Goal: Entertainment & Leisure: Browse casually

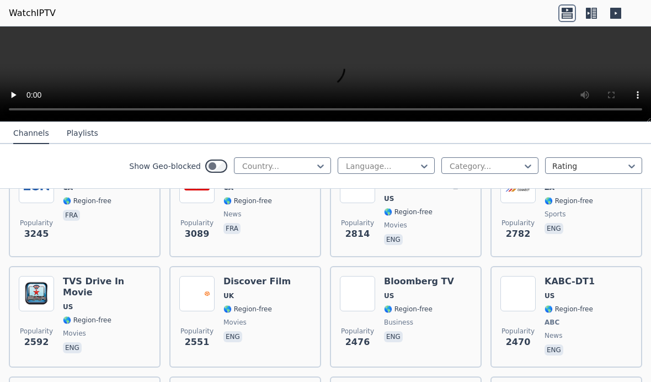
scroll to position [501, 0]
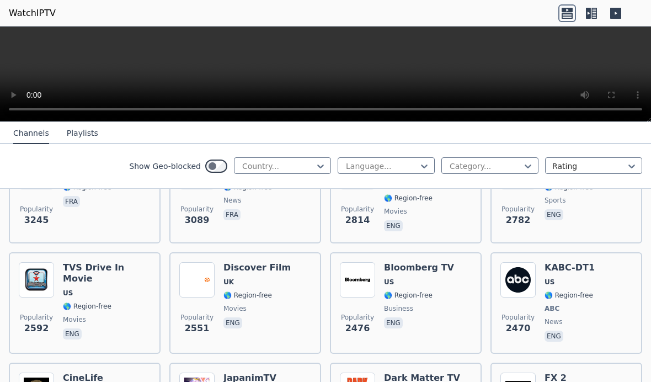
click at [444, 295] on div "Popularity 2476 Bloomberg TV US 🌎 Region-free business eng" at bounding box center [406, 303] width 132 height 82
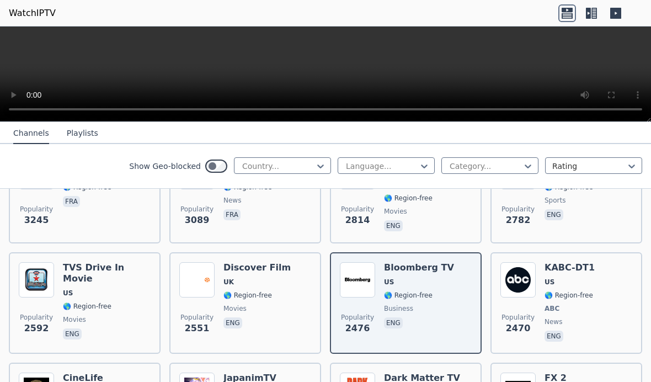
click at [329, 68] on video at bounding box center [325, 73] width 651 height 95
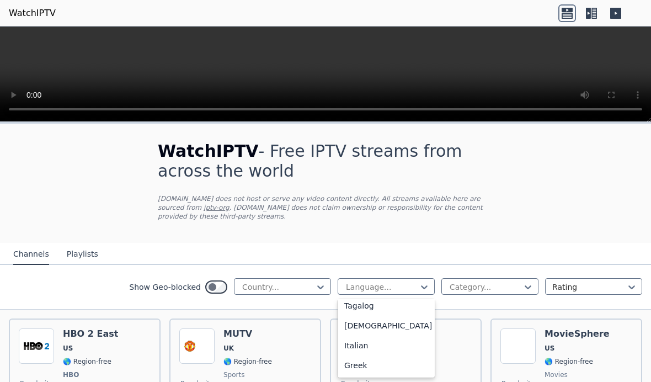
scroll to position [-1, 0]
click at [400, 318] on div "[DEMOGRAPHIC_DATA]" at bounding box center [386, 325] width 97 height 20
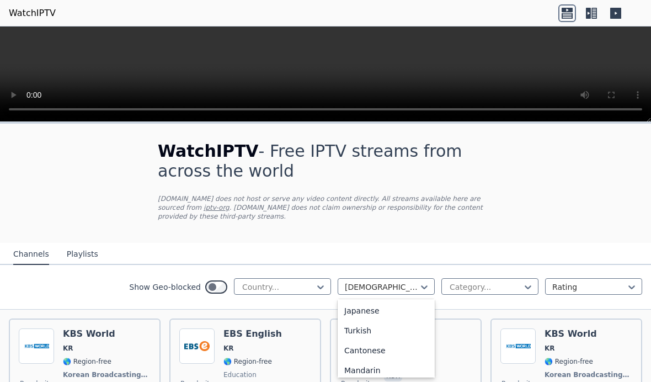
scroll to position [253, 0]
click at [400, 319] on div "Japanese" at bounding box center [386, 316] width 97 height 20
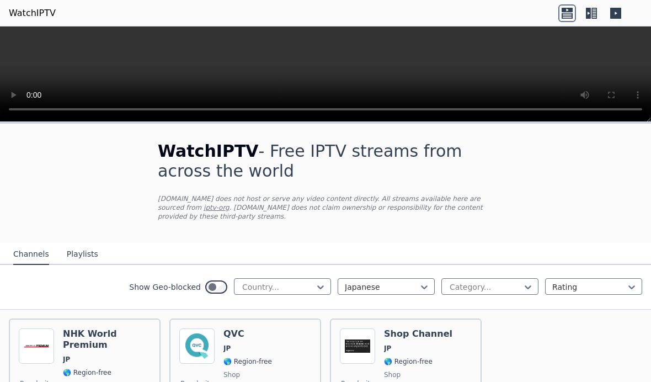
click at [288, 352] on div "Popularity 861 QVC JP 🌎 Region-free shop jpn" at bounding box center [245, 367] width 132 height 79
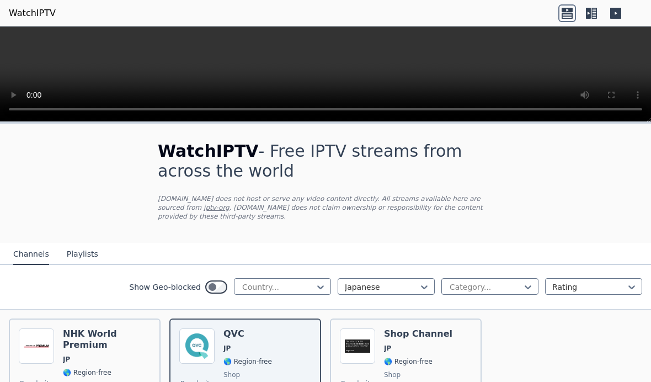
click at [117, 355] on span "JP" at bounding box center [107, 359] width 88 height 9
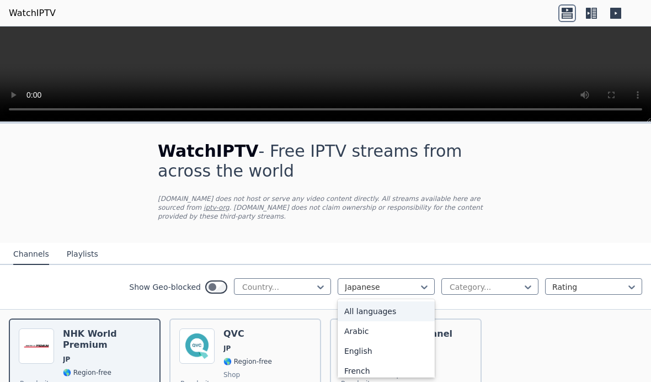
click at [387, 314] on div "All languages" at bounding box center [386, 311] width 97 height 20
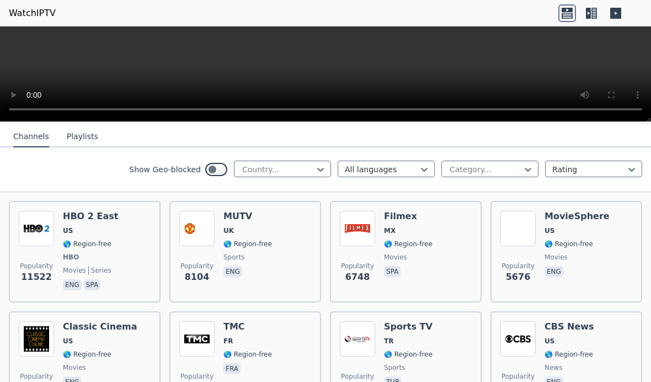
scroll to position [113, 0]
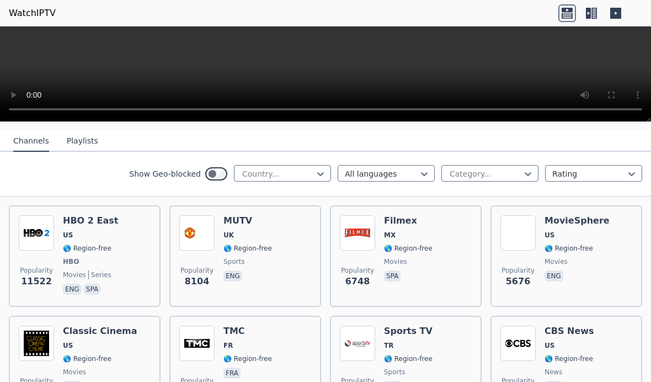
click at [449, 351] on div "Popularity 4192 Sports TV TR 🌎 Region-free sports tur" at bounding box center [406, 364] width 132 height 79
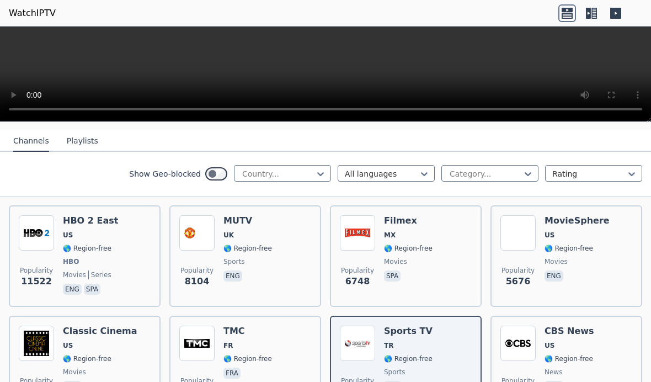
click at [434, 263] on div "Popularity 6748 Filmex MX 🌎 Region-free movies spa" at bounding box center [406, 256] width 132 height 82
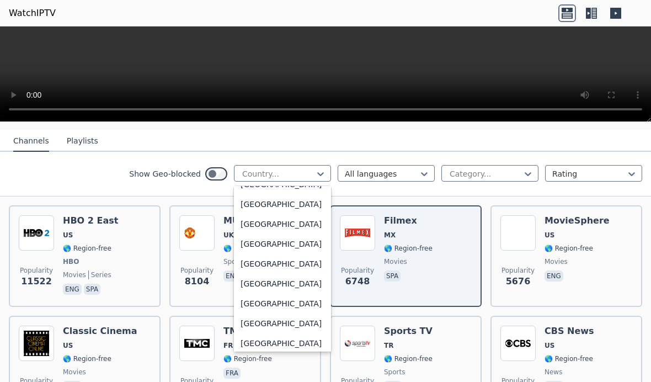
scroll to position [236, 0]
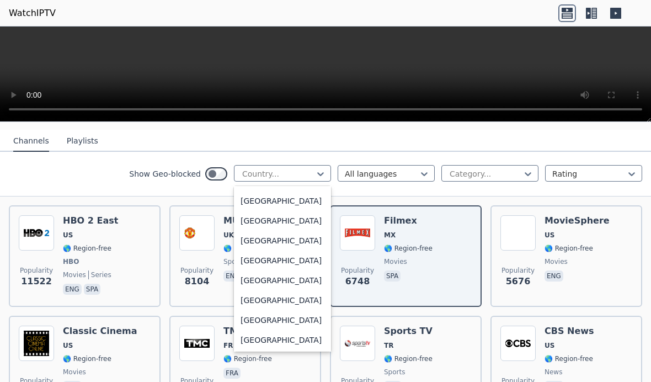
click at [279, 300] on div "[GEOGRAPHIC_DATA]" at bounding box center [282, 300] width 97 height 20
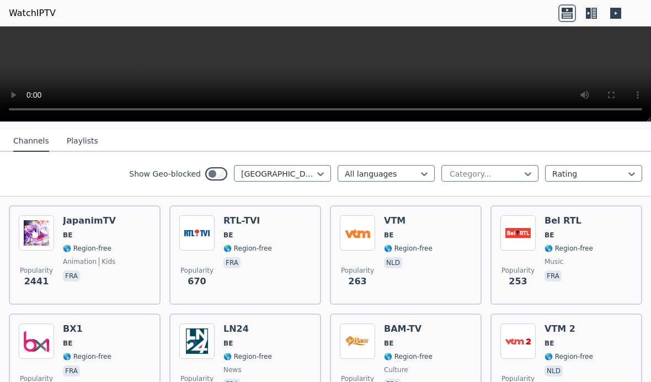
click at [447, 265] on div "Popularity 263 VTM BE 🌎 Region-free nld" at bounding box center [406, 254] width 132 height 79
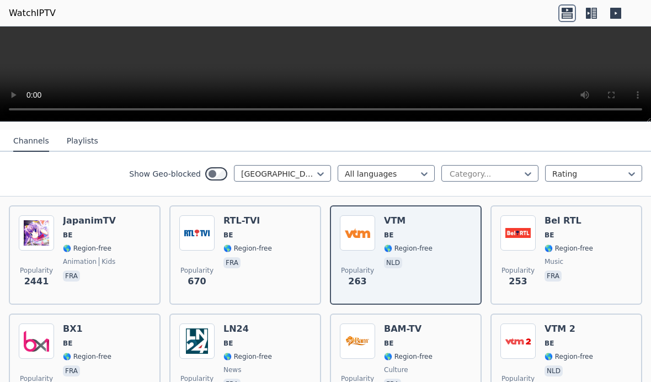
click at [592, 107] on video at bounding box center [325, 73] width 651 height 95
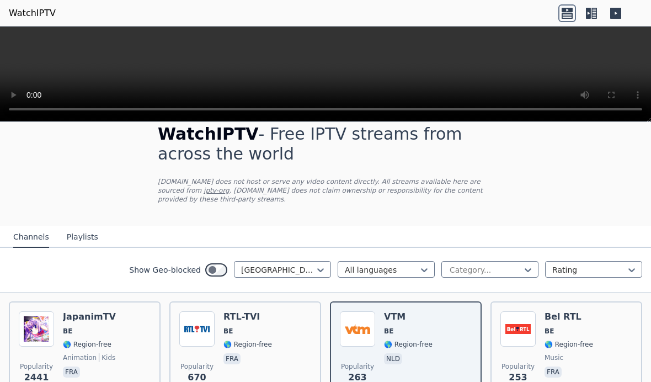
scroll to position [16, 0]
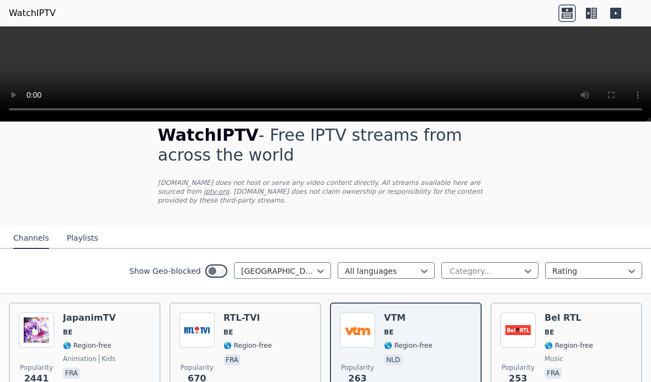
click at [528, 280] on div "Show Geo-blocked Belgium All languages Category... Rating" at bounding box center [325, 271] width 651 height 45
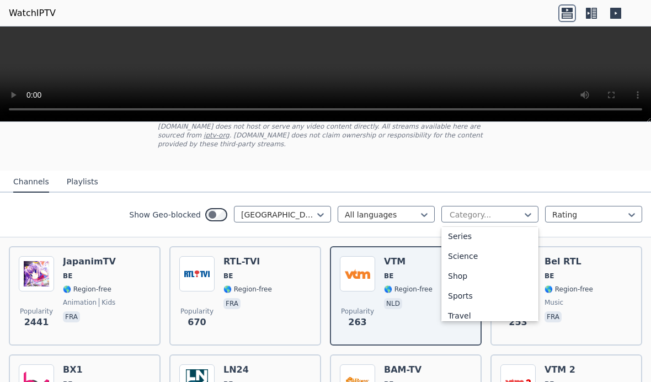
scroll to position [420, 0]
click at [497, 297] on div "Sports" at bounding box center [489, 295] width 97 height 20
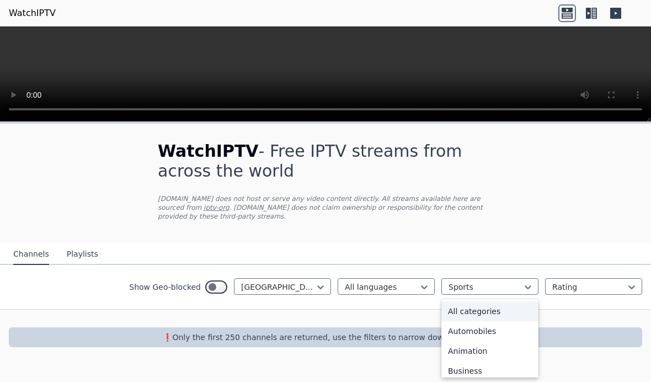
click at [512, 313] on div "All categories" at bounding box center [489, 311] width 97 height 20
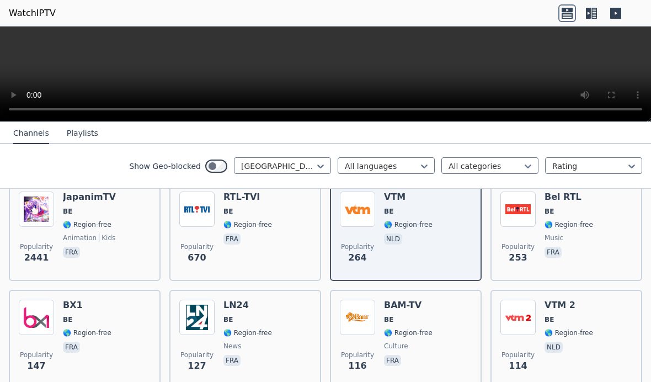
scroll to position [138, 0]
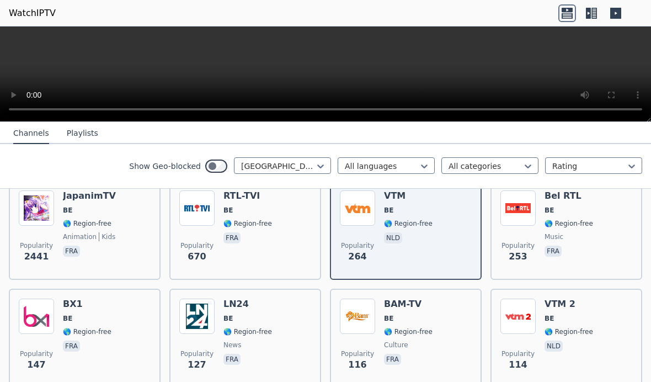
click at [76, 202] on div "JapanimTV BE 🌎 Region-free animation kids fra" at bounding box center [89, 229] width 53 height 79
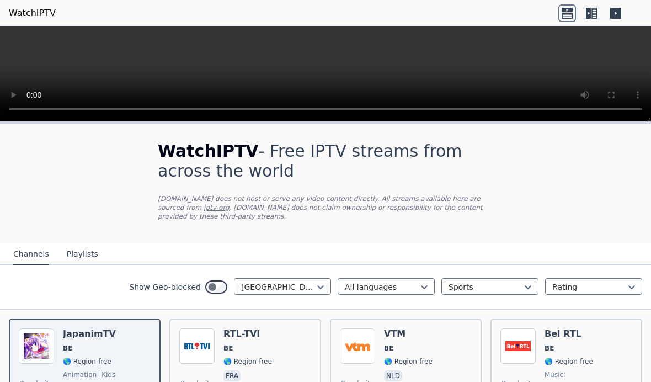
scroll to position [-1, 0]
